Goal: Check status

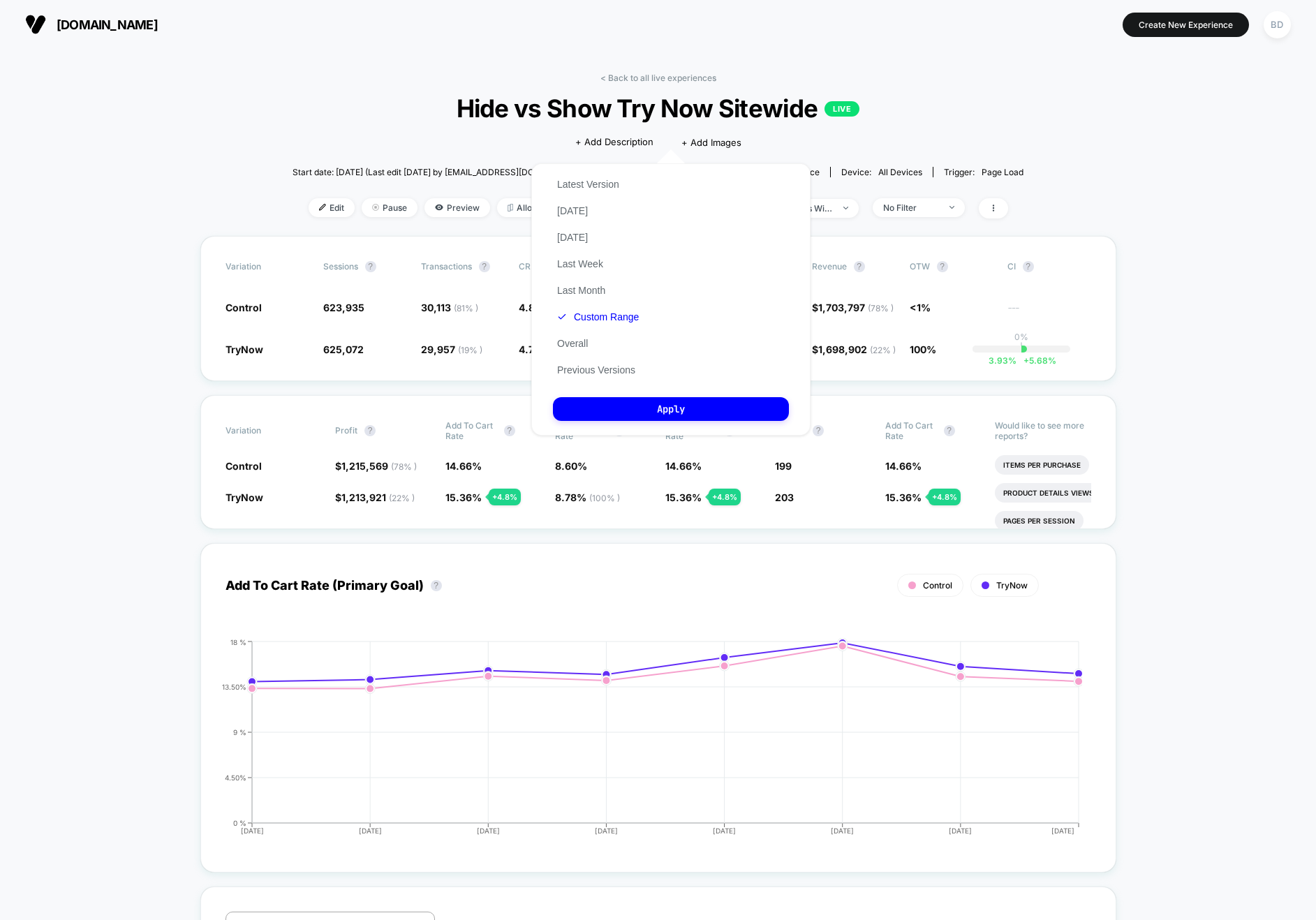
scroll to position [67, 0]
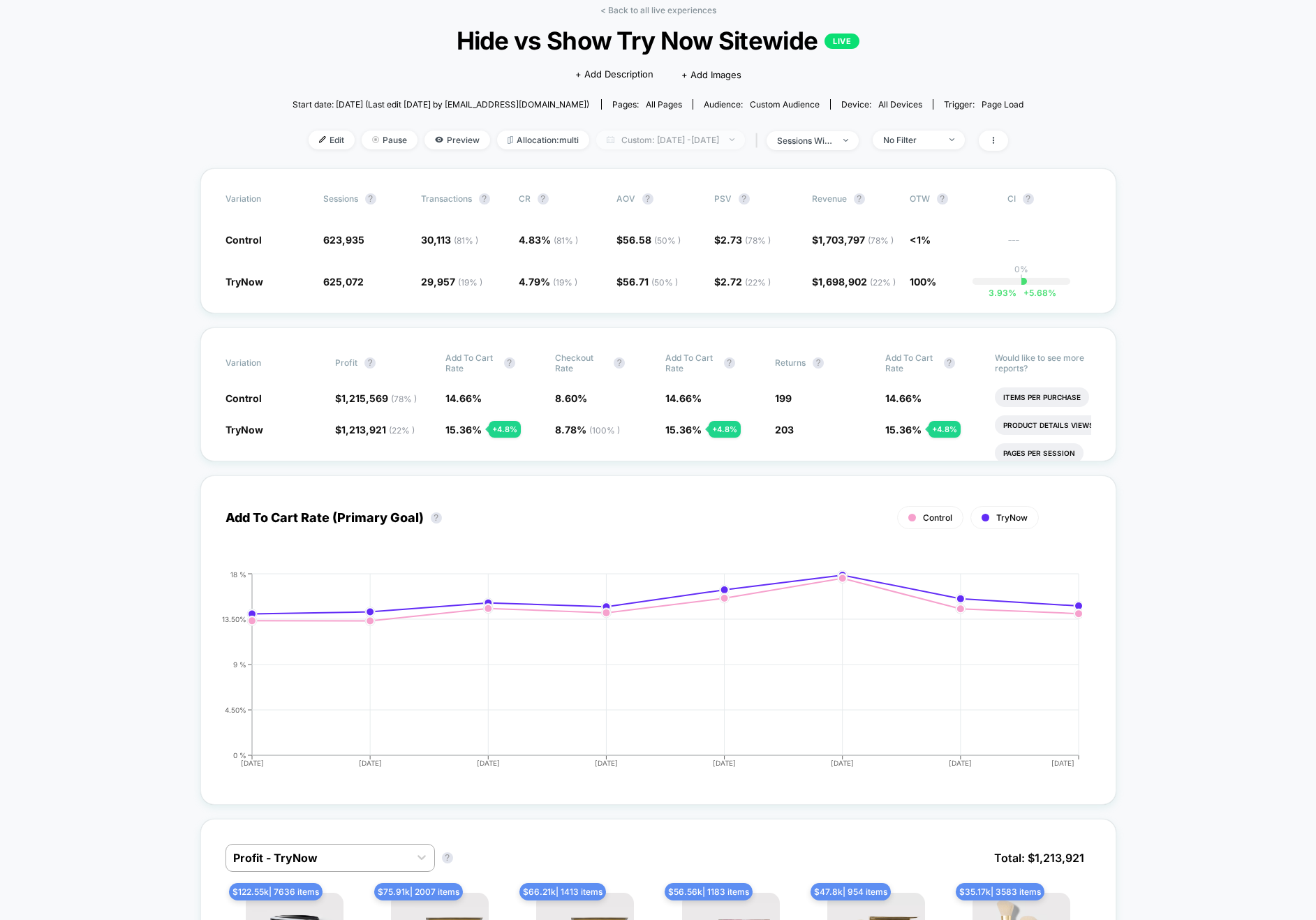
click at [696, 138] on span "Custom: [DATE] - [DATE]" at bounding box center [670, 140] width 149 height 19
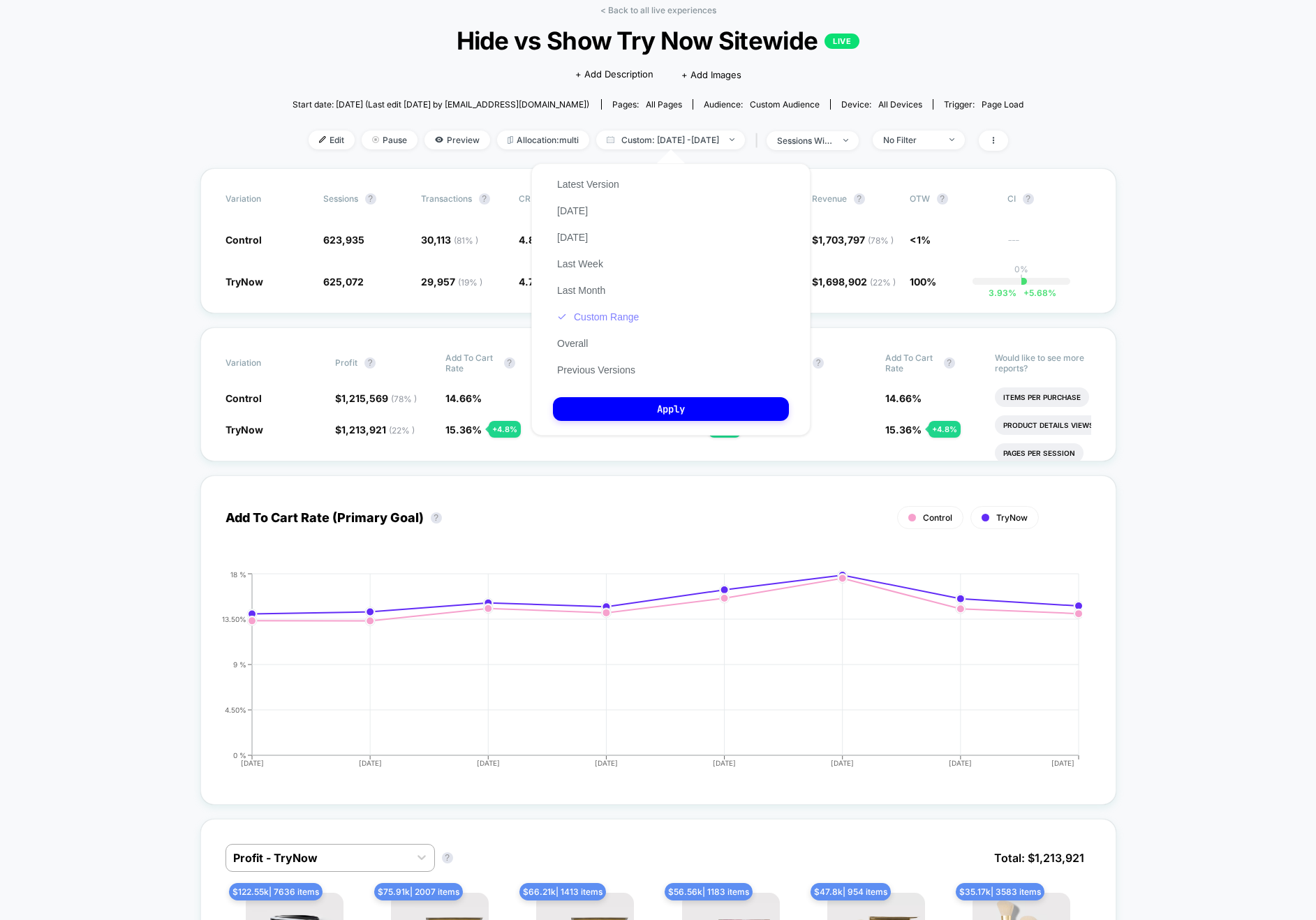
click at [589, 317] on button "Custom Range" at bounding box center [597, 317] width 90 height 12
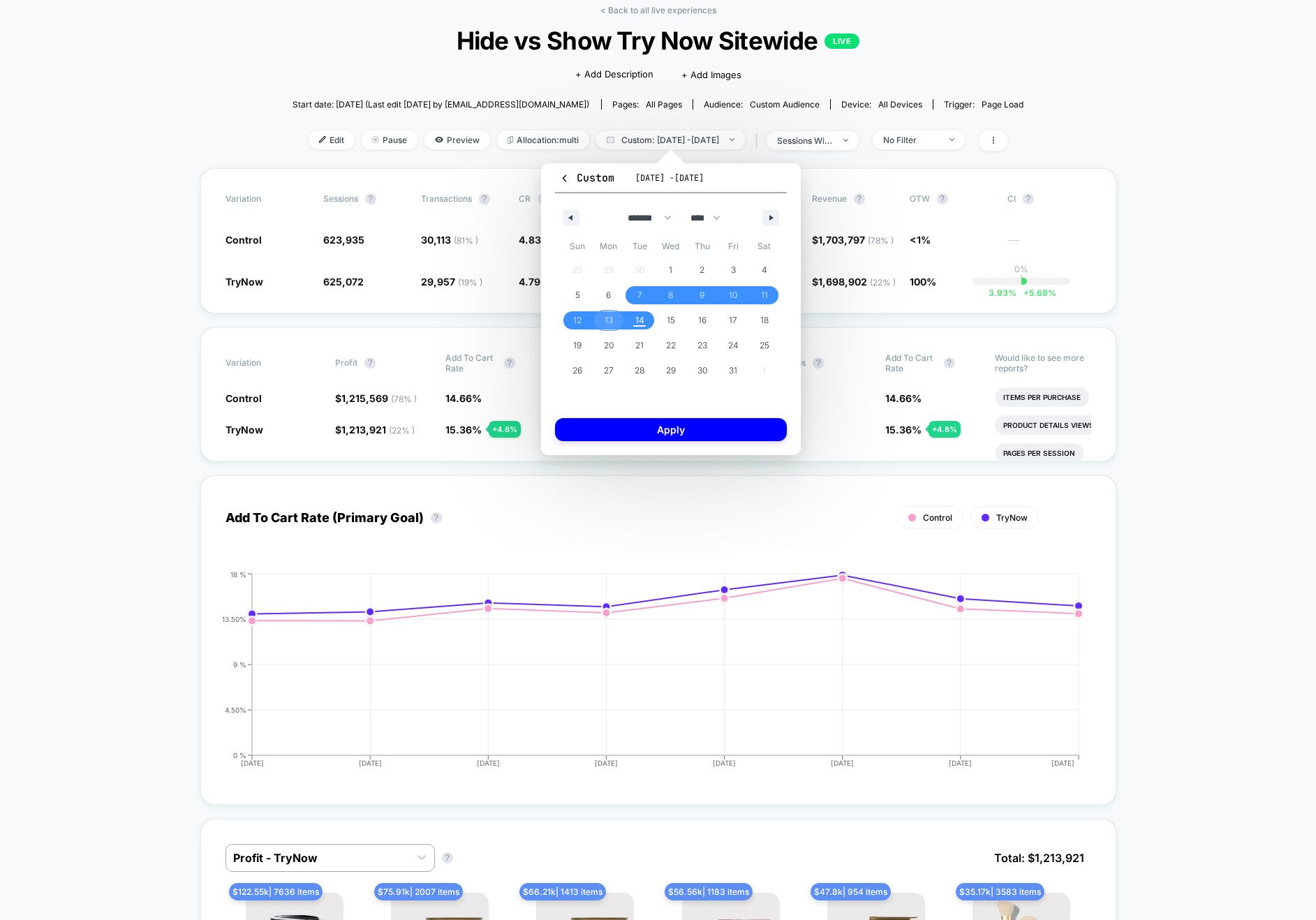
click at [612, 317] on span "13" at bounding box center [608, 320] width 8 height 25
click at [640, 322] on span "14" at bounding box center [640, 320] width 9 height 25
click at [666, 432] on button "Apply" at bounding box center [671, 429] width 232 height 23
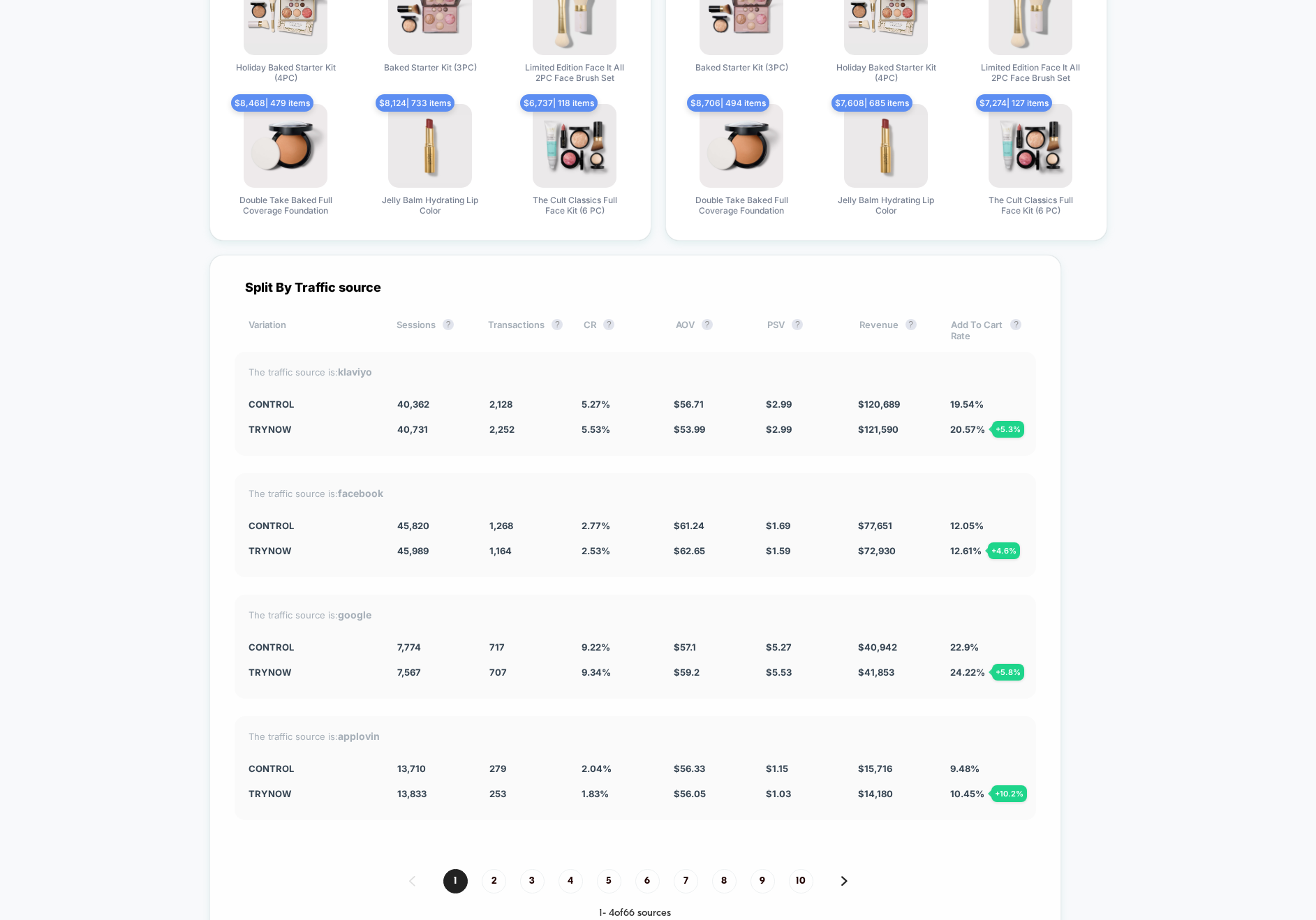
scroll to position [3616, 0]
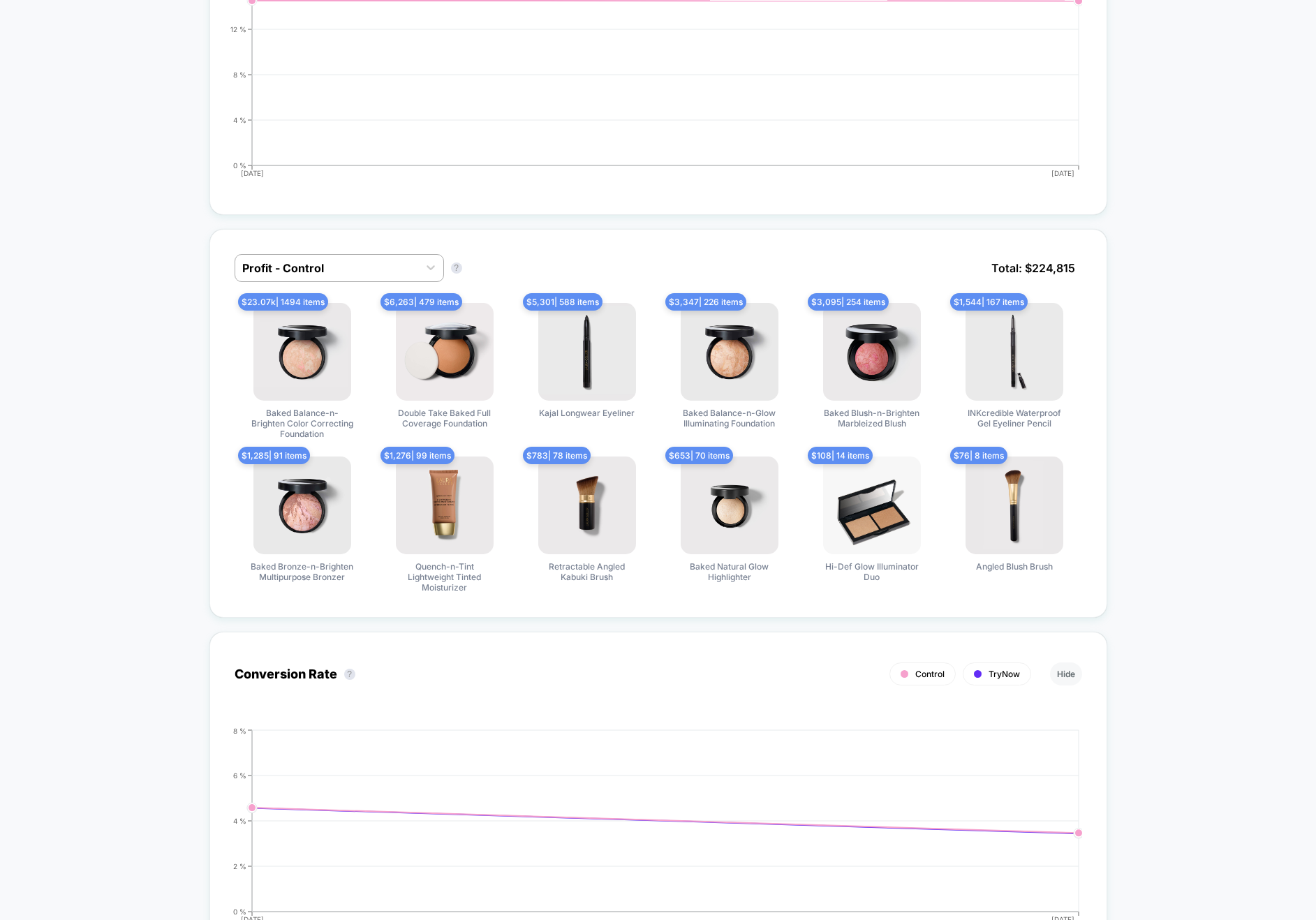
scroll to position [0, 0]
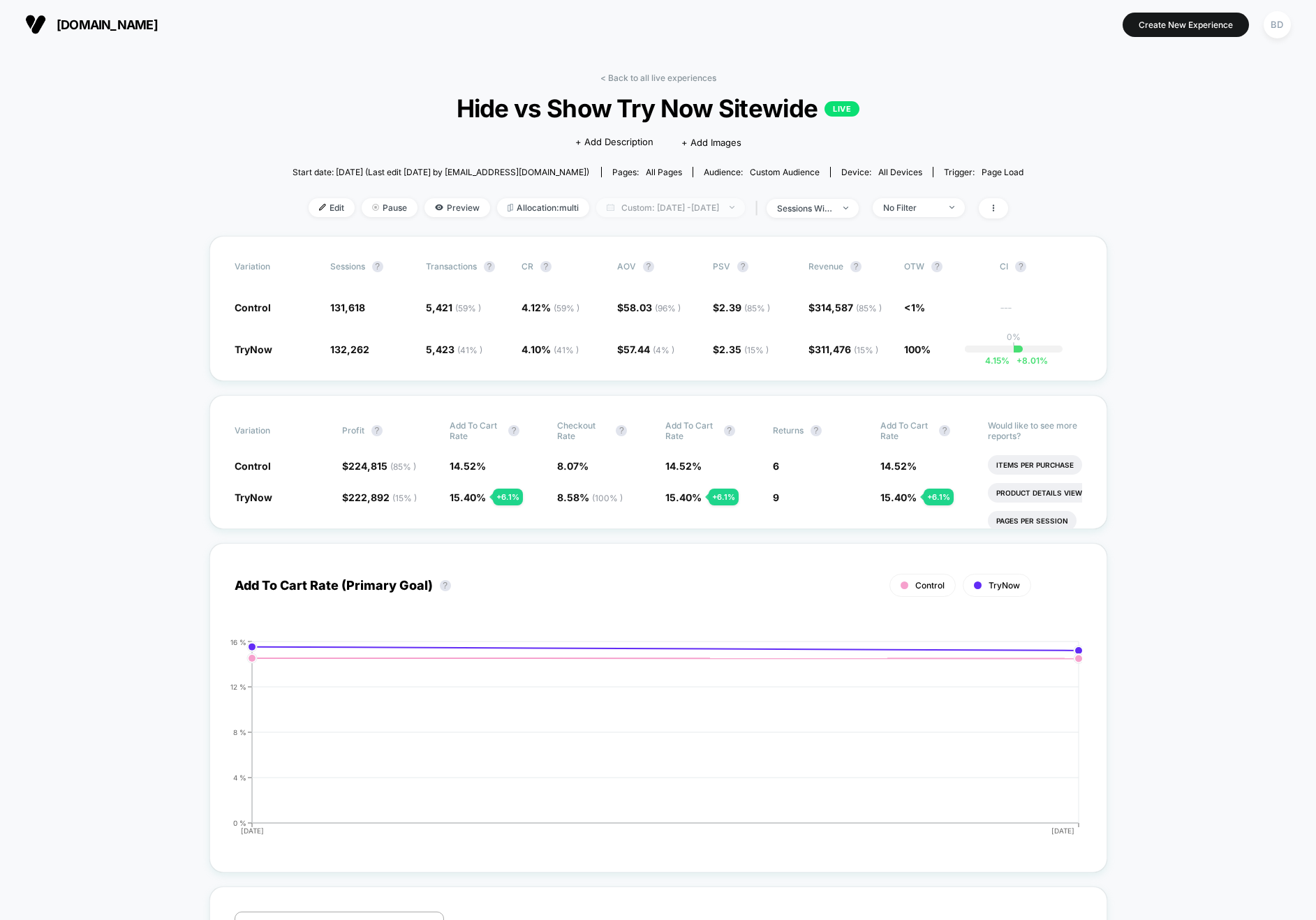
click at [633, 207] on span "Custom: [DATE] - [DATE]" at bounding box center [670, 208] width 149 height 19
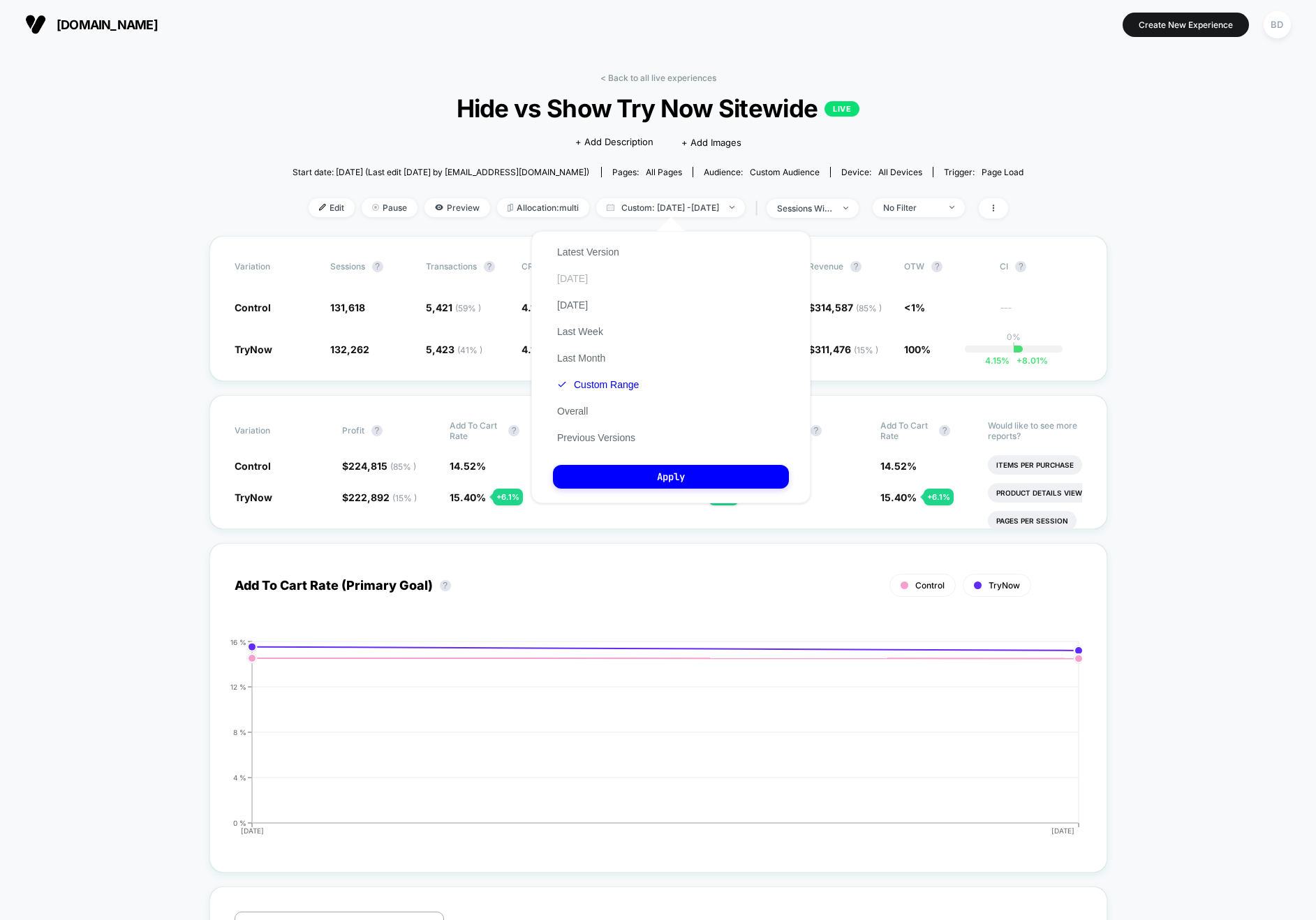
click at [577, 281] on button "[DATE]" at bounding box center [572, 278] width 39 height 12
click at [673, 478] on button "Apply" at bounding box center [671, 476] width 236 height 24
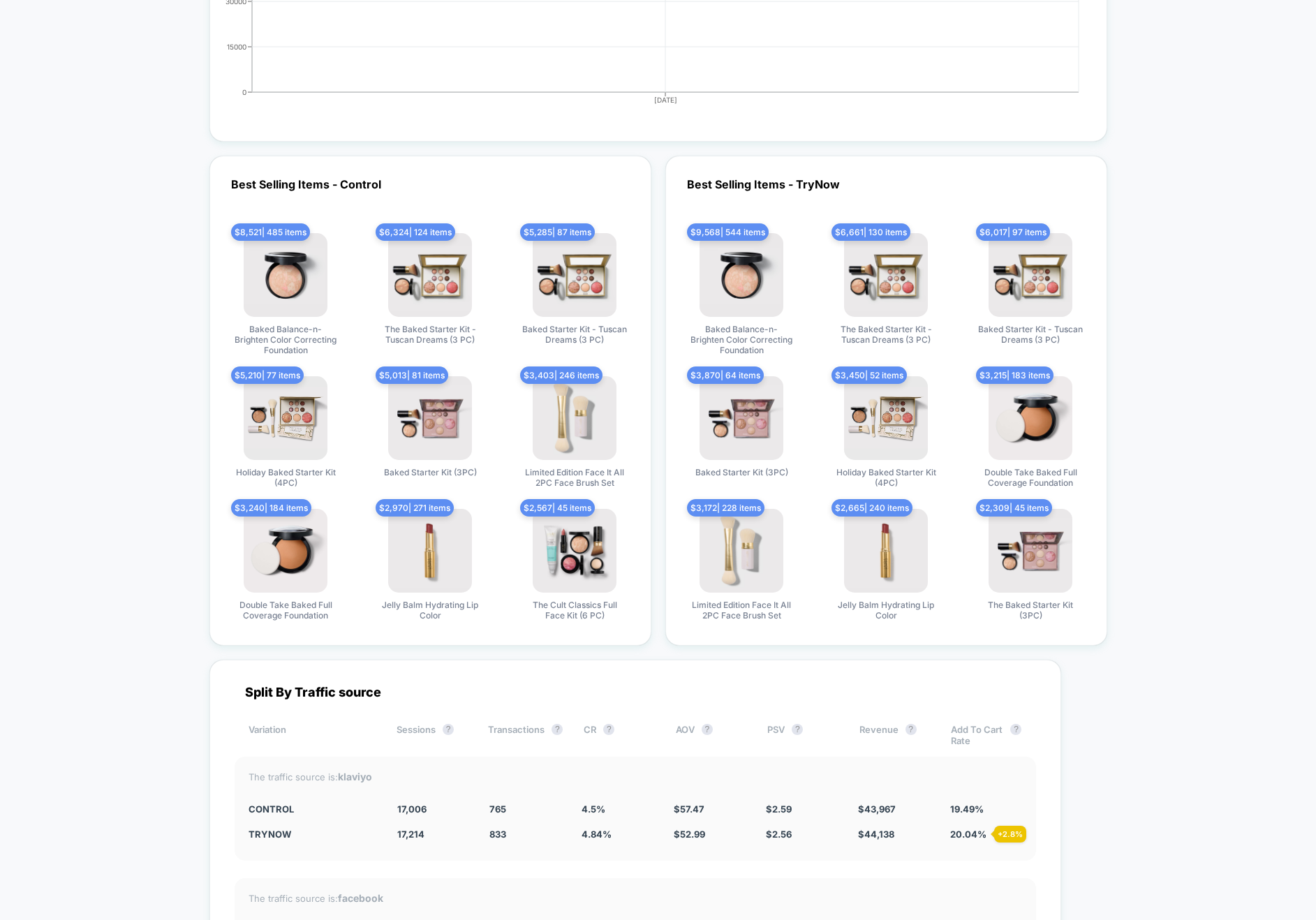
scroll to position [3623, 0]
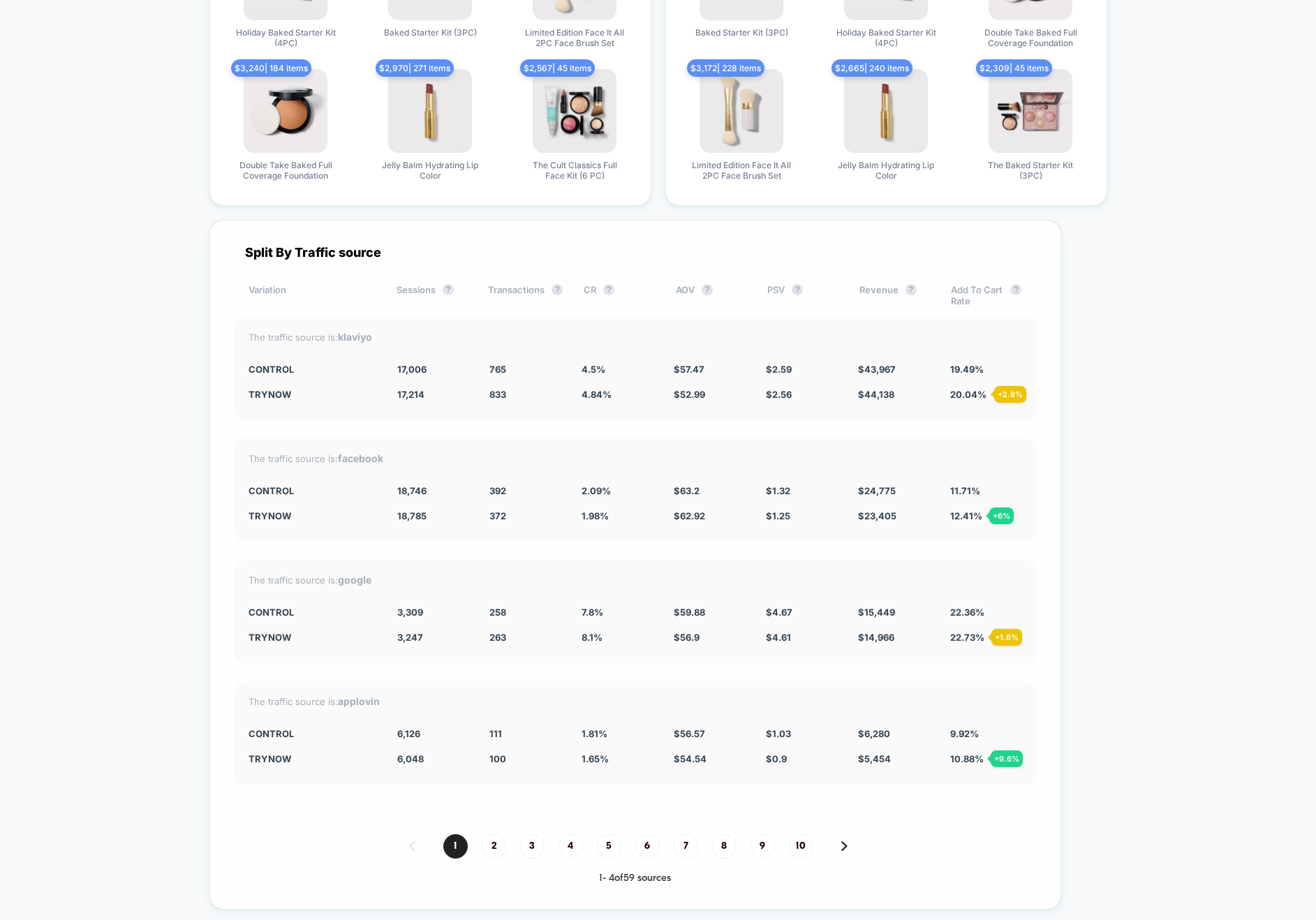
click at [635, 392] on div "4.84 % + 7.6 %" at bounding box center [617, 394] width 71 height 12
